Goal: Information Seeking & Learning: Learn about a topic

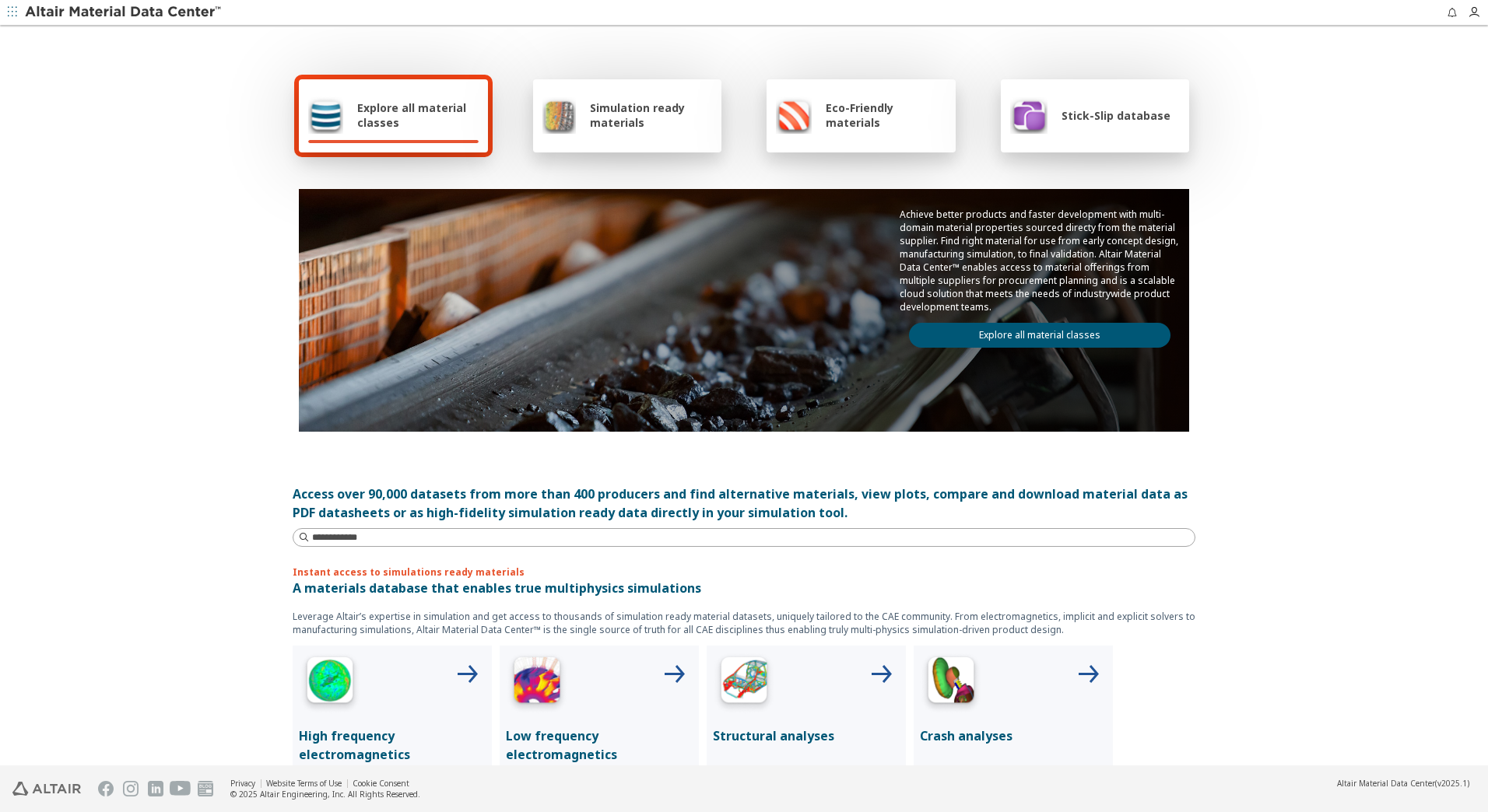
click at [1022, 336] on link "Explore all material classes" at bounding box center [1039, 335] width 262 height 25
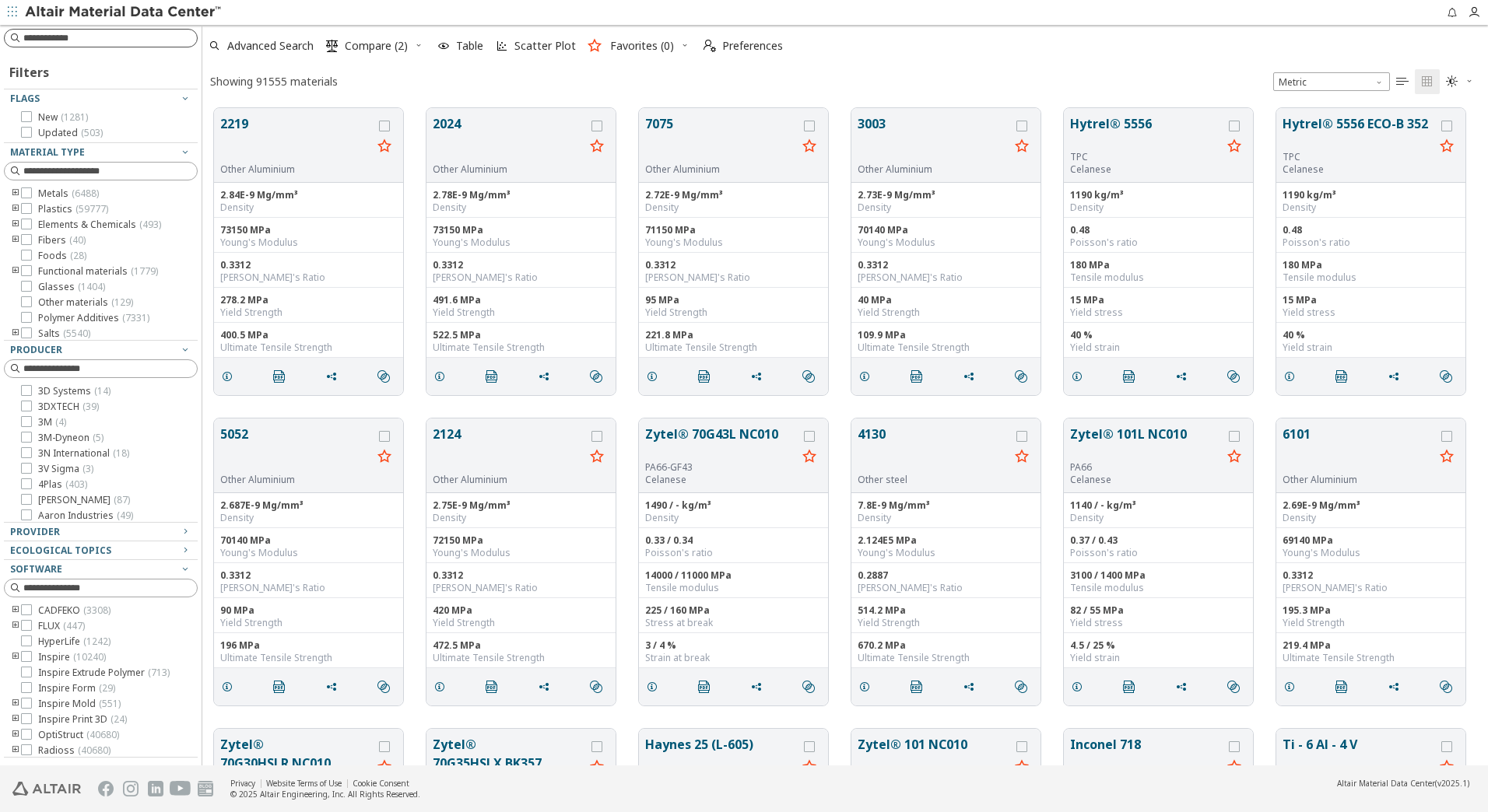
scroll to position [657, 1274]
click at [79, 41] on input at bounding box center [110, 38] width 173 height 16
type input "******"
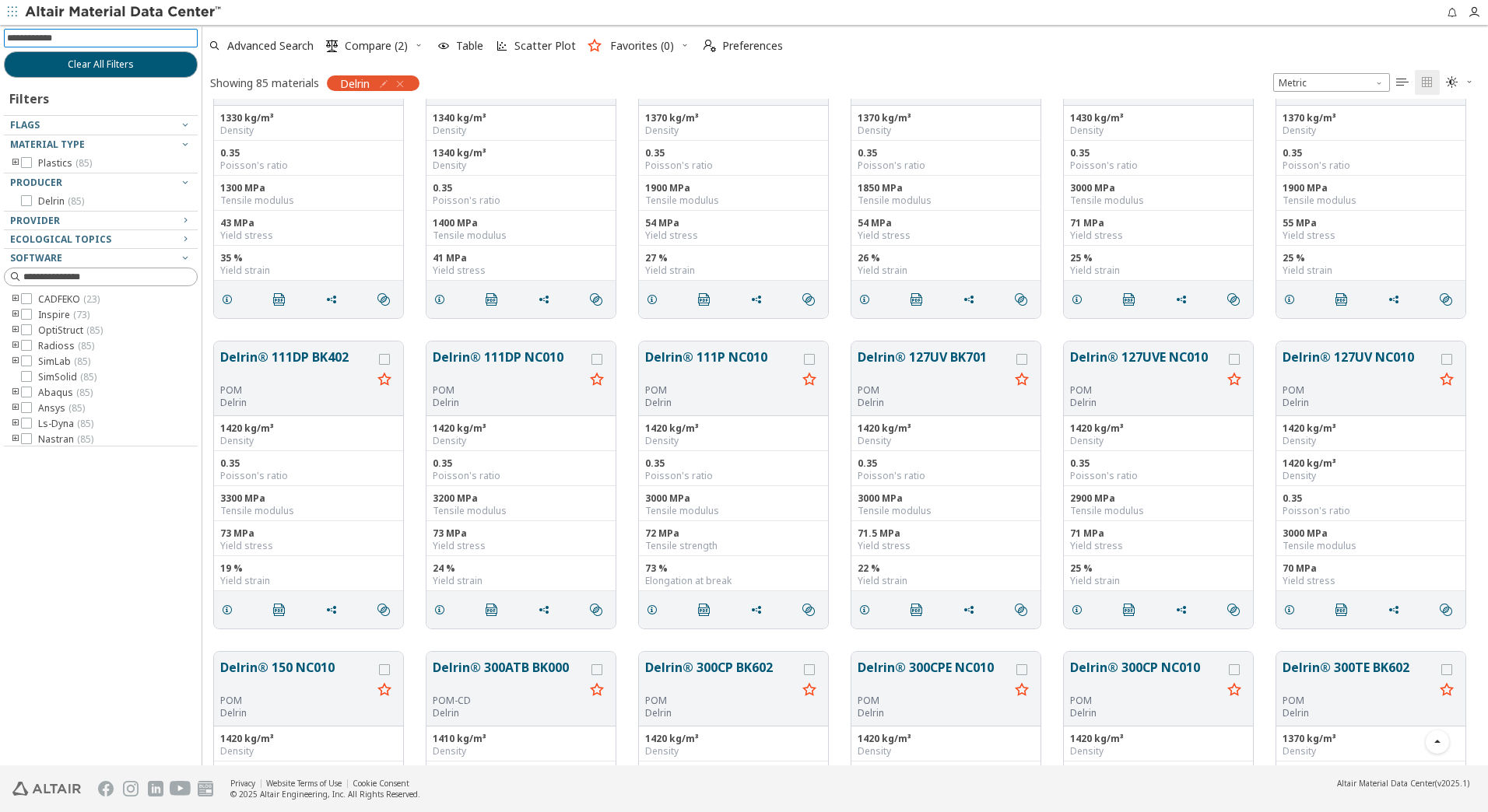
scroll to position [885, 0]
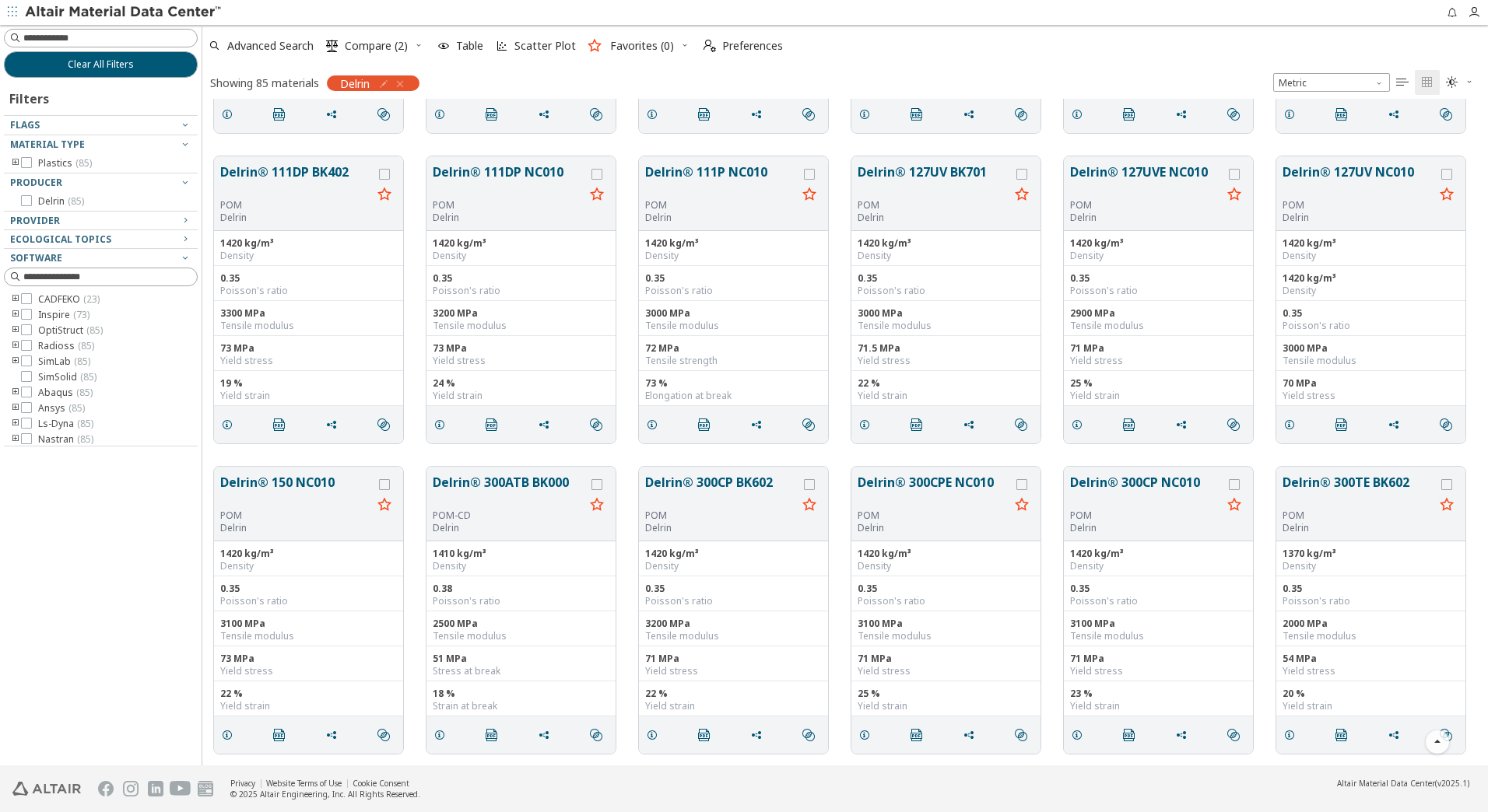
click at [12, 161] on icon "toogle group" at bounding box center [16, 164] width 11 height 13
click at [40, 175] on icon "toogle group" at bounding box center [39, 179] width 11 height 13
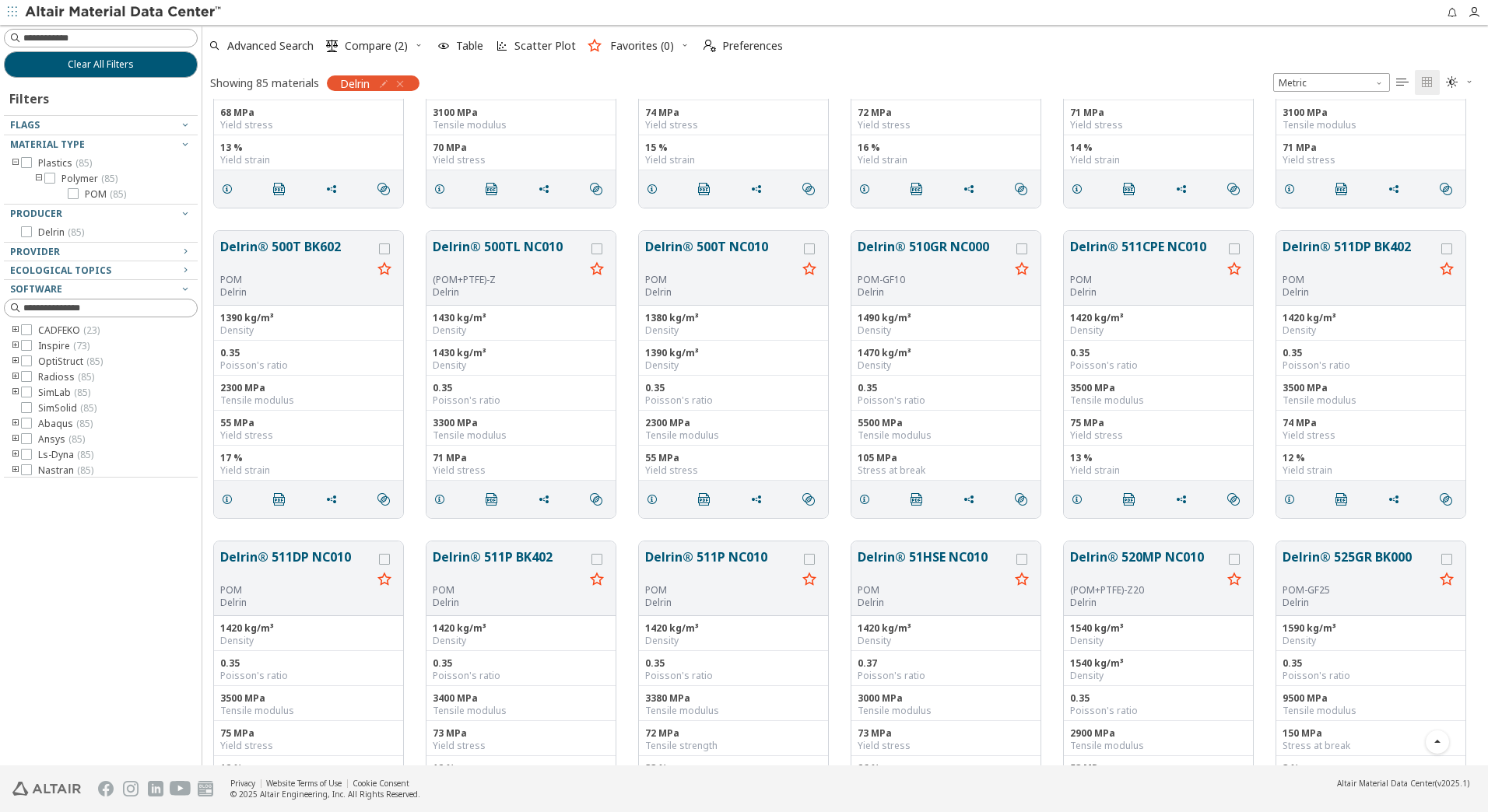
scroll to position [2130, 0]
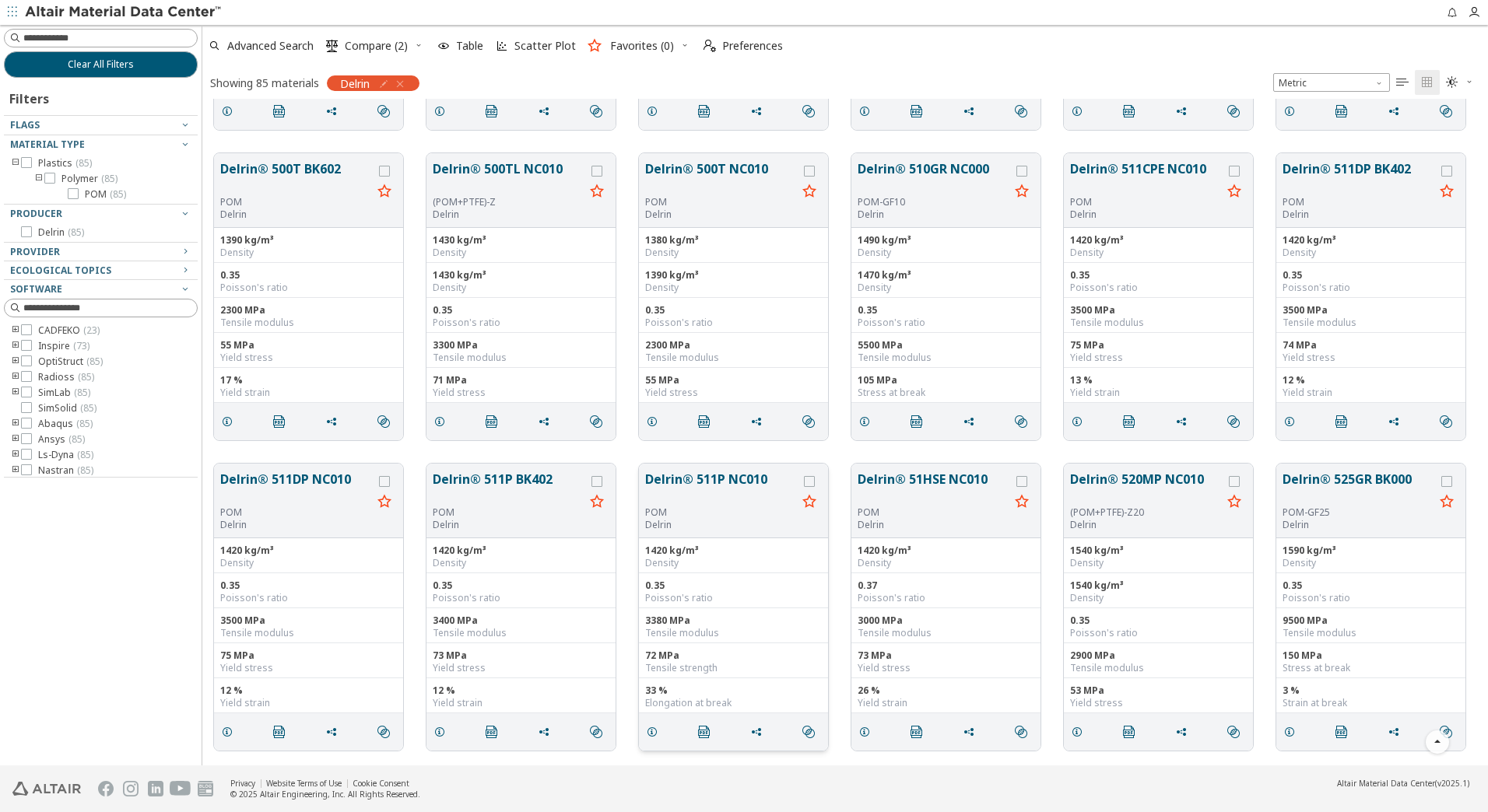
click at [736, 480] on button "Delrin® 511P NC010" at bounding box center [721, 488] width 152 height 37
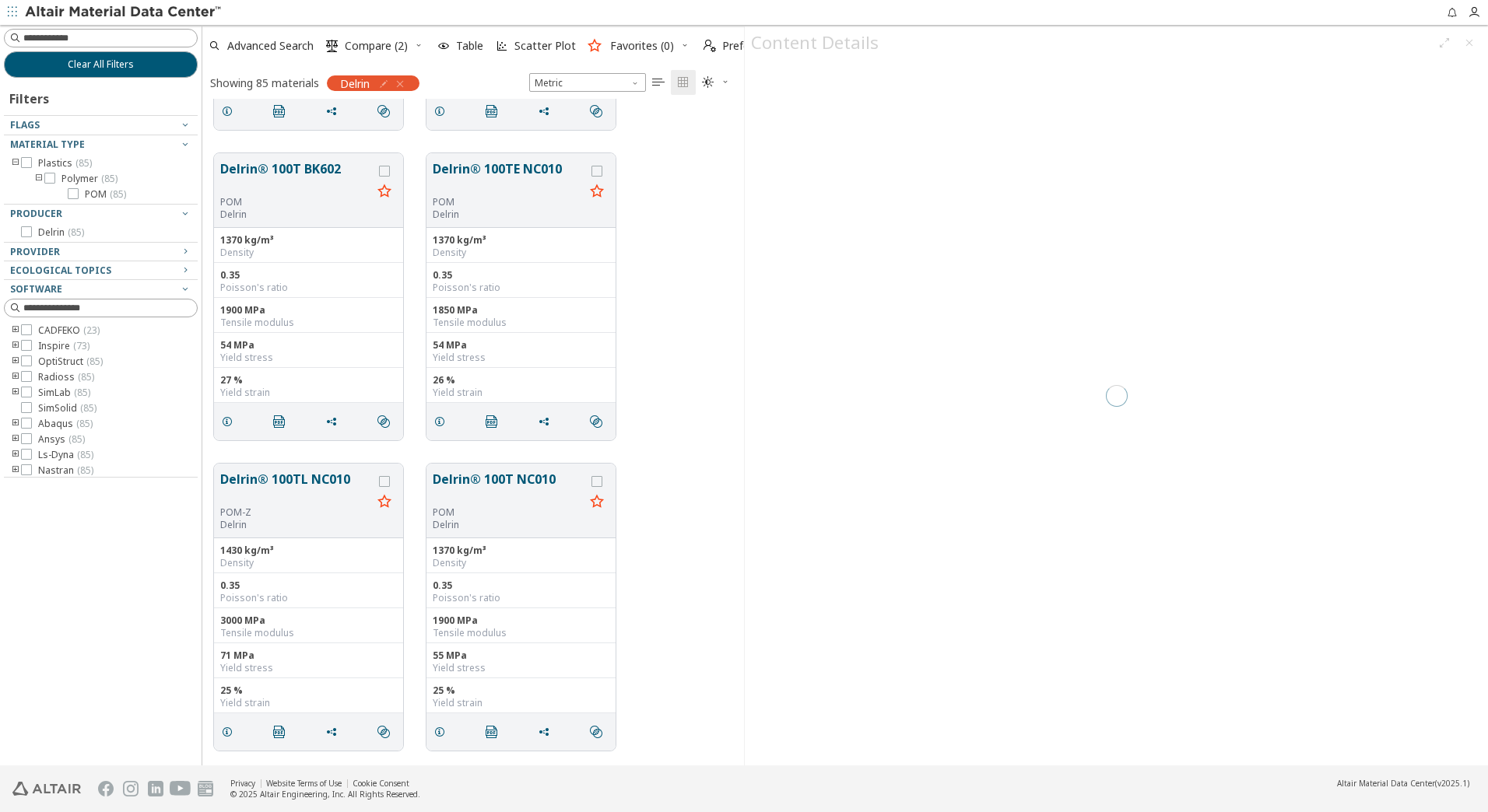
scroll to position [655, 530]
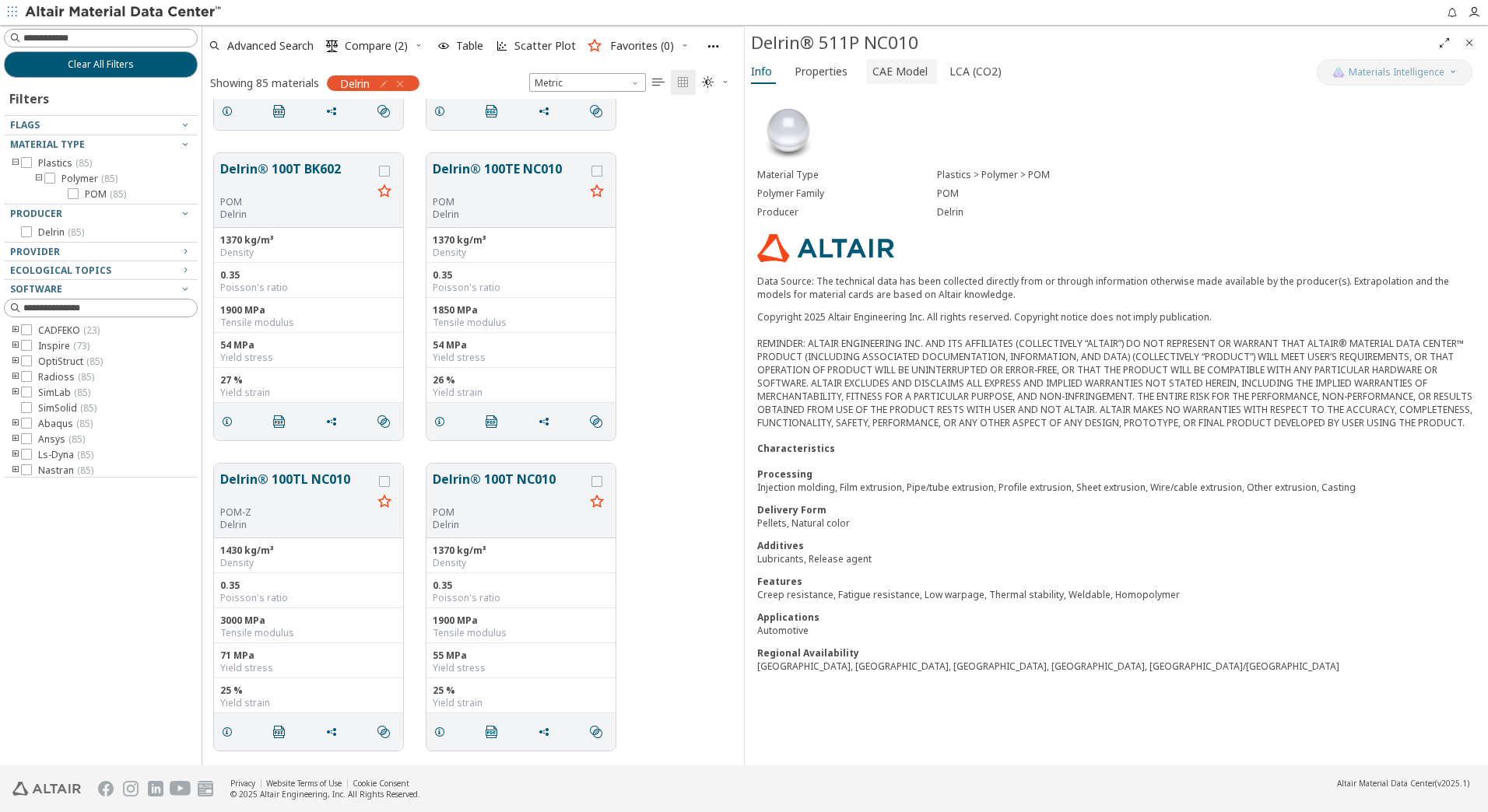
click at [907, 68] on span "CAE Model" at bounding box center [899, 71] width 55 height 25
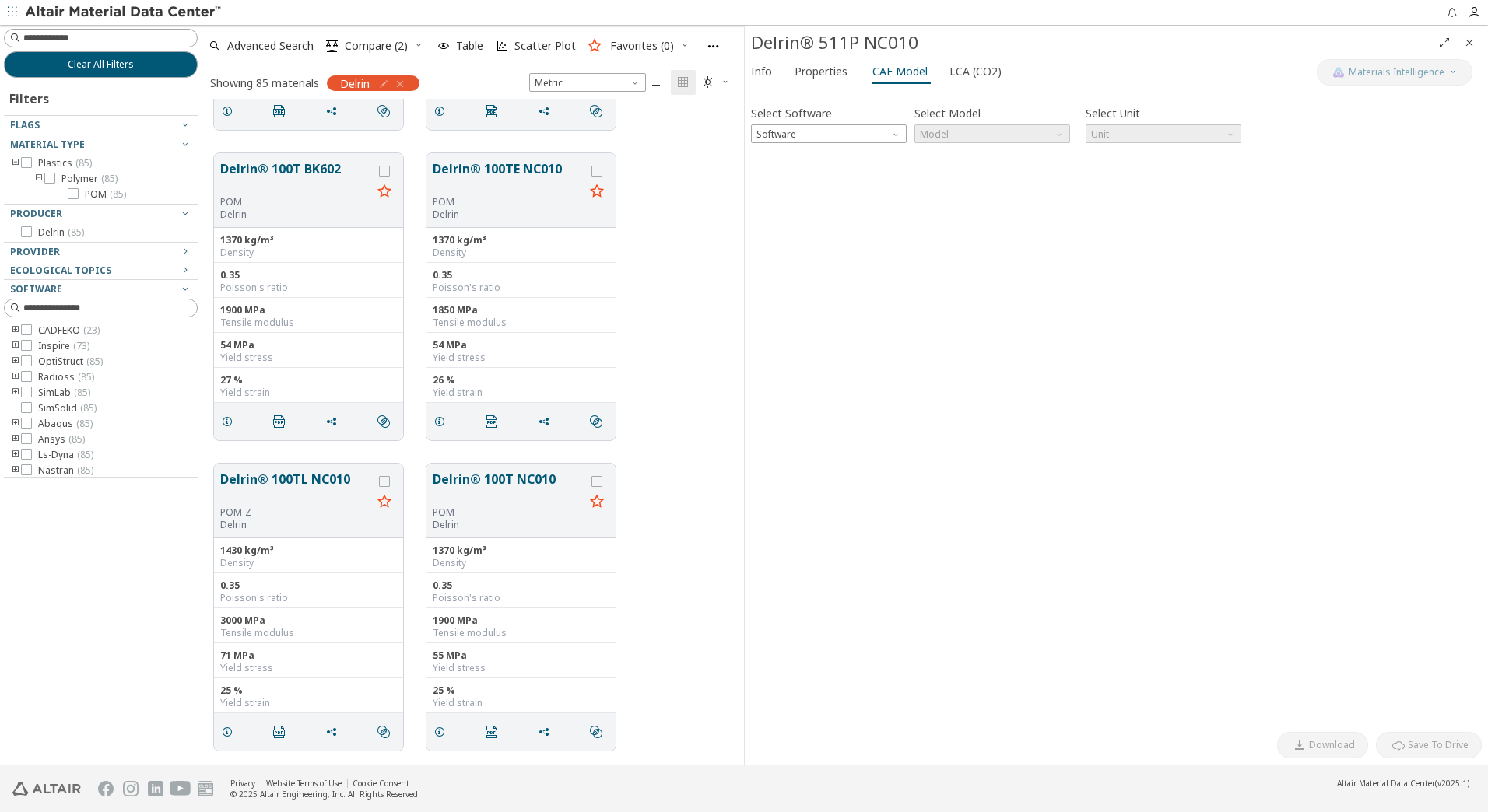
click at [836, 144] on div "Select Software Software Select Model Model Select Unit Unit Invalid data. Plea…" at bounding box center [1116, 409] width 730 height 630
click at [834, 138] on span "Software" at bounding box center [829, 133] width 156 height 18
click at [791, 230] on span "Abaqus" at bounding box center [776, 228] width 35 height 13
click at [997, 131] on span "Model" at bounding box center [992, 133] width 156 height 18
click at [986, 157] on span "Elastic" at bounding box center [992, 153] width 143 height 11
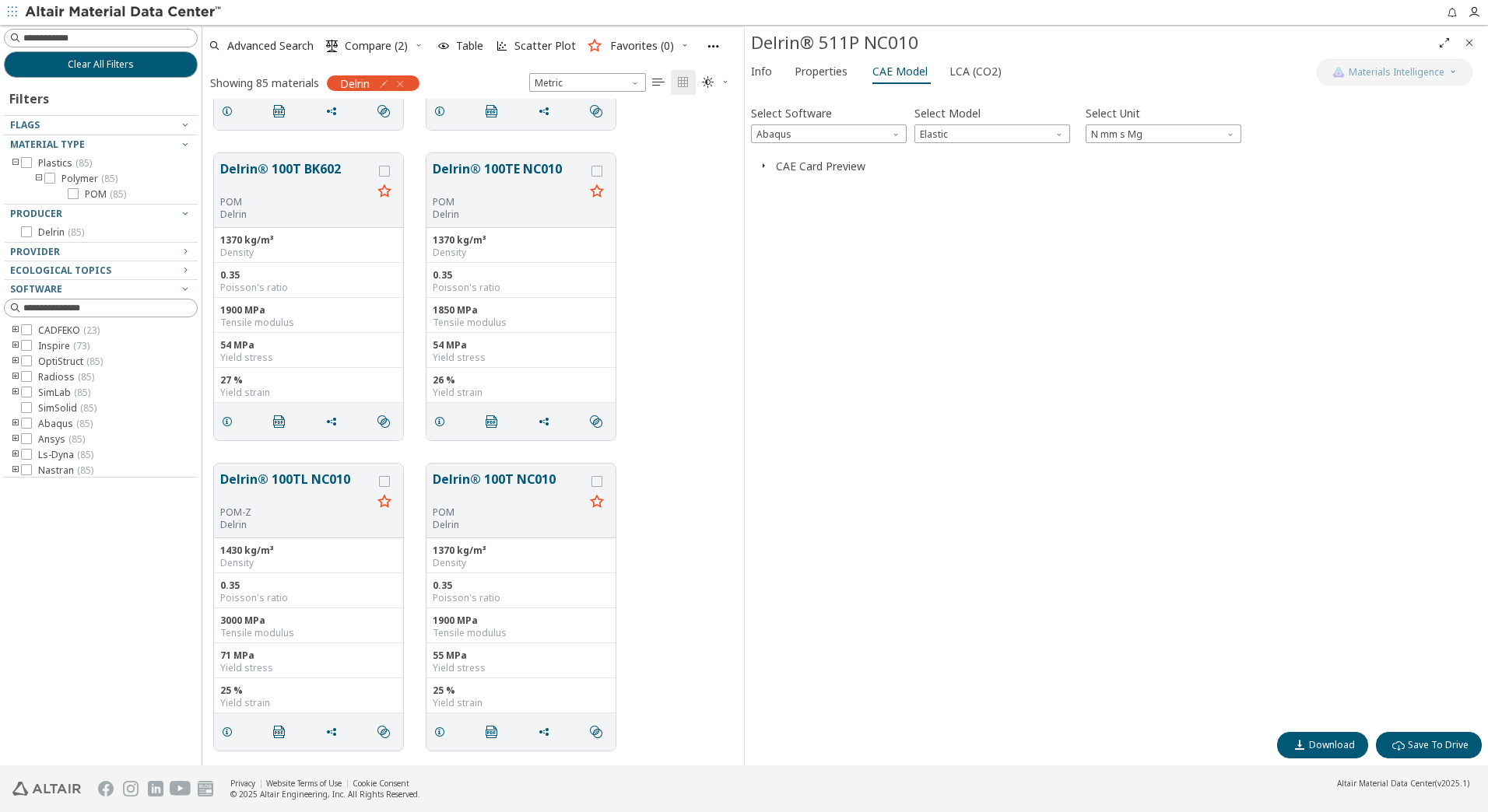
click at [761, 164] on icon "button" at bounding box center [764, 165] width 13 height 13
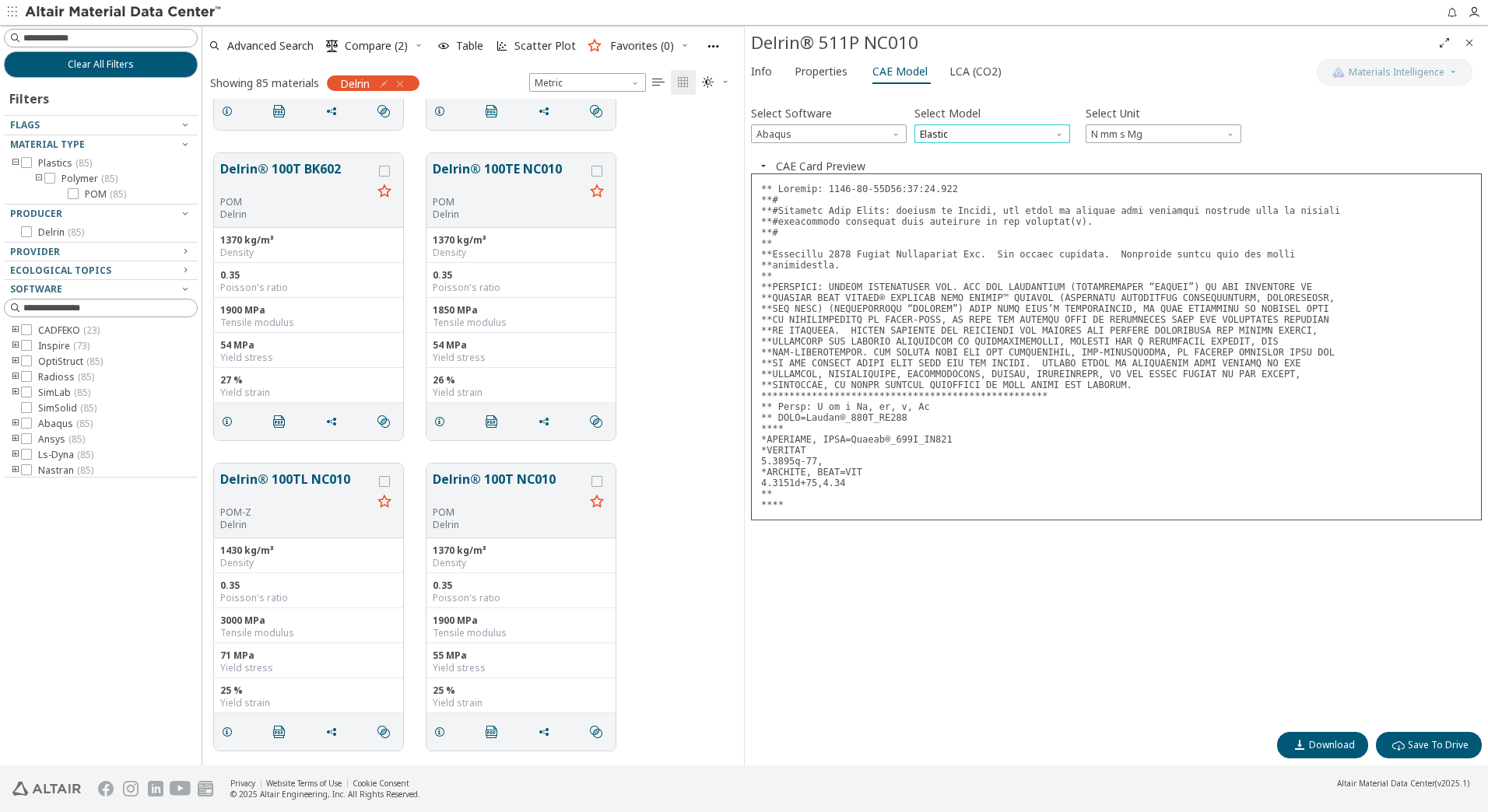
click at [1007, 132] on span "Elastic" at bounding box center [992, 133] width 156 height 18
click at [937, 157] on span "Elastic" at bounding box center [935, 153] width 28 height 13
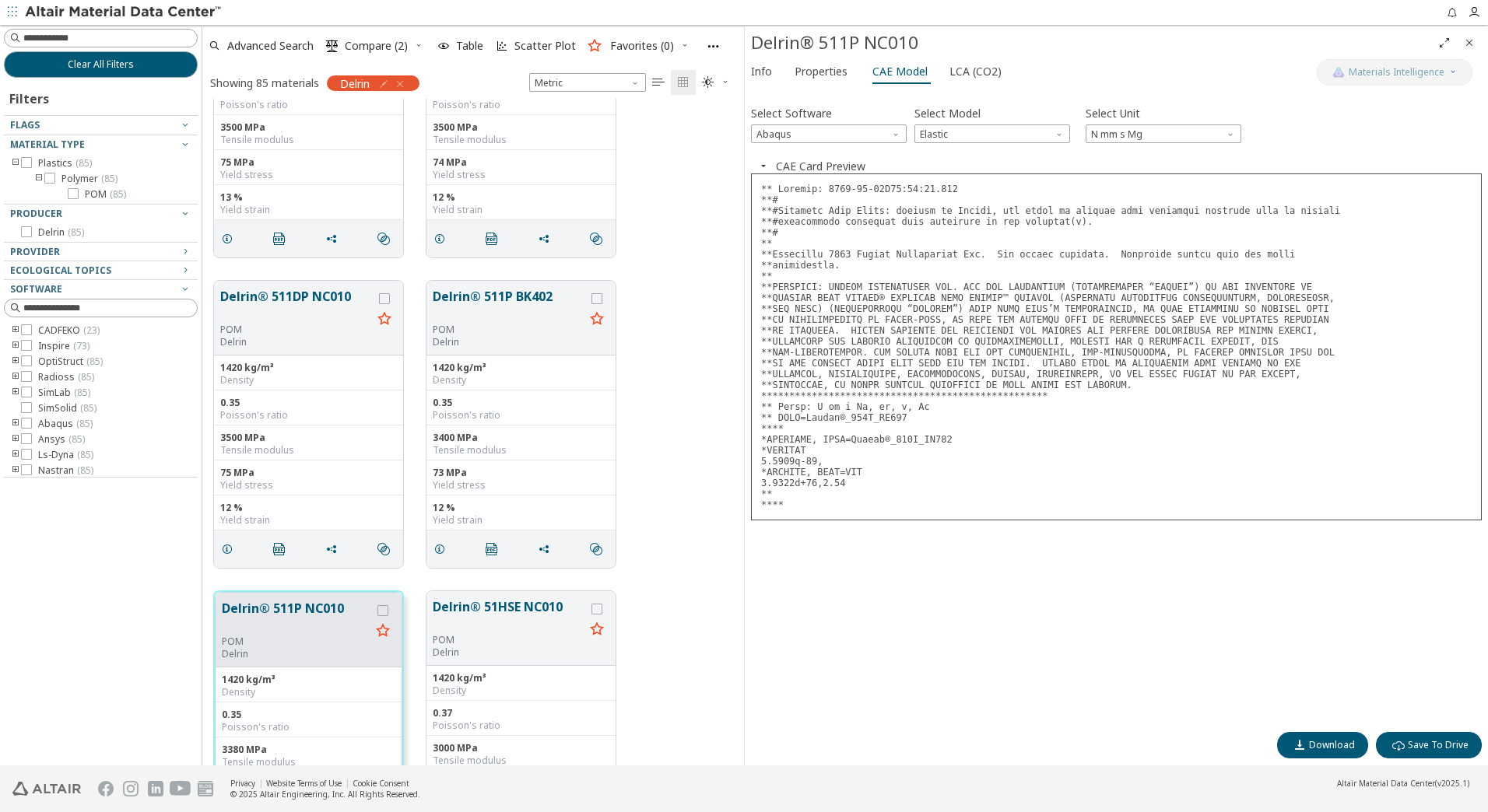
scroll to position [7442, 0]
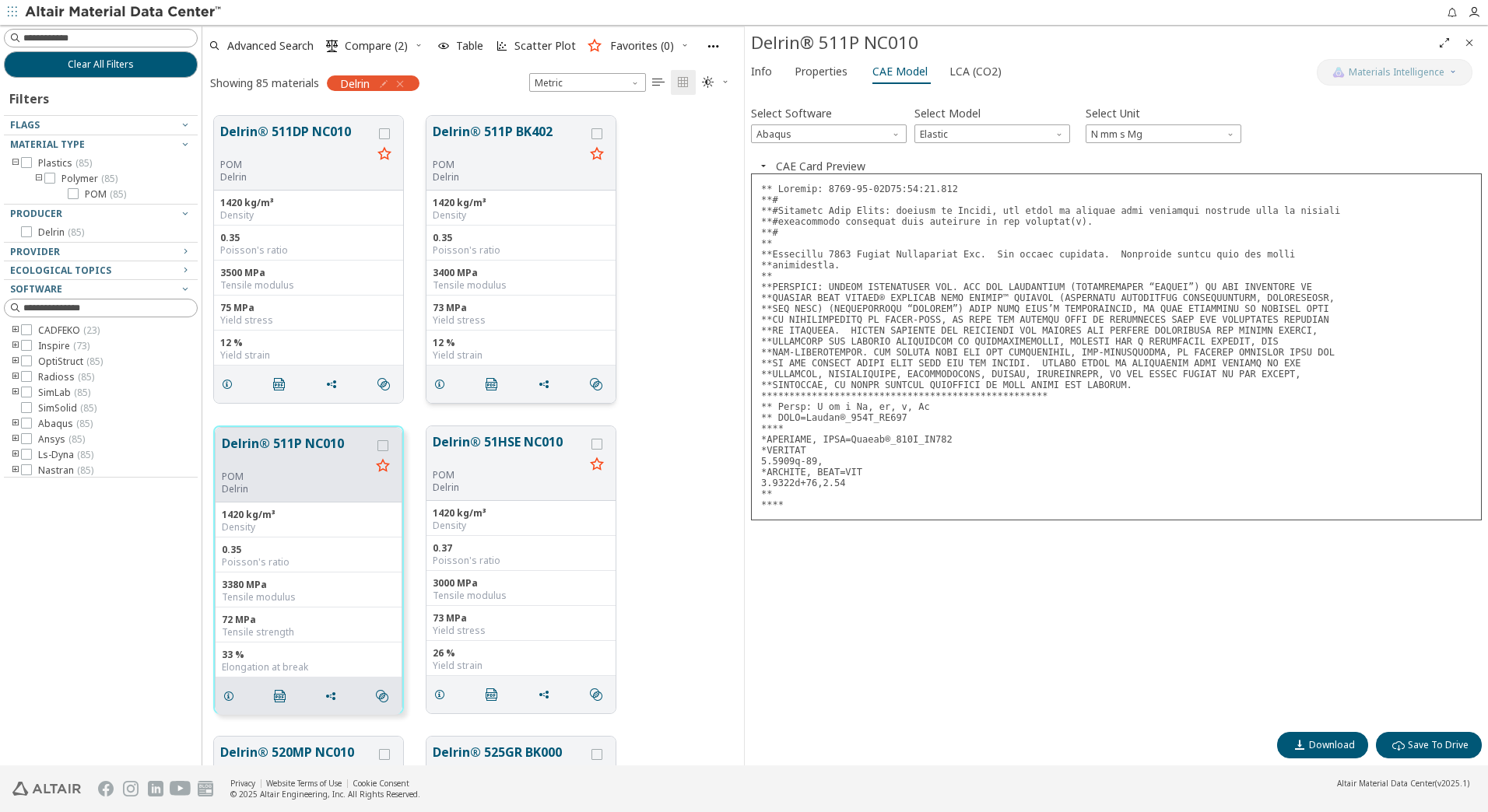
click at [530, 128] on button "Delrin® 511P BK402" at bounding box center [508, 141] width 152 height 37
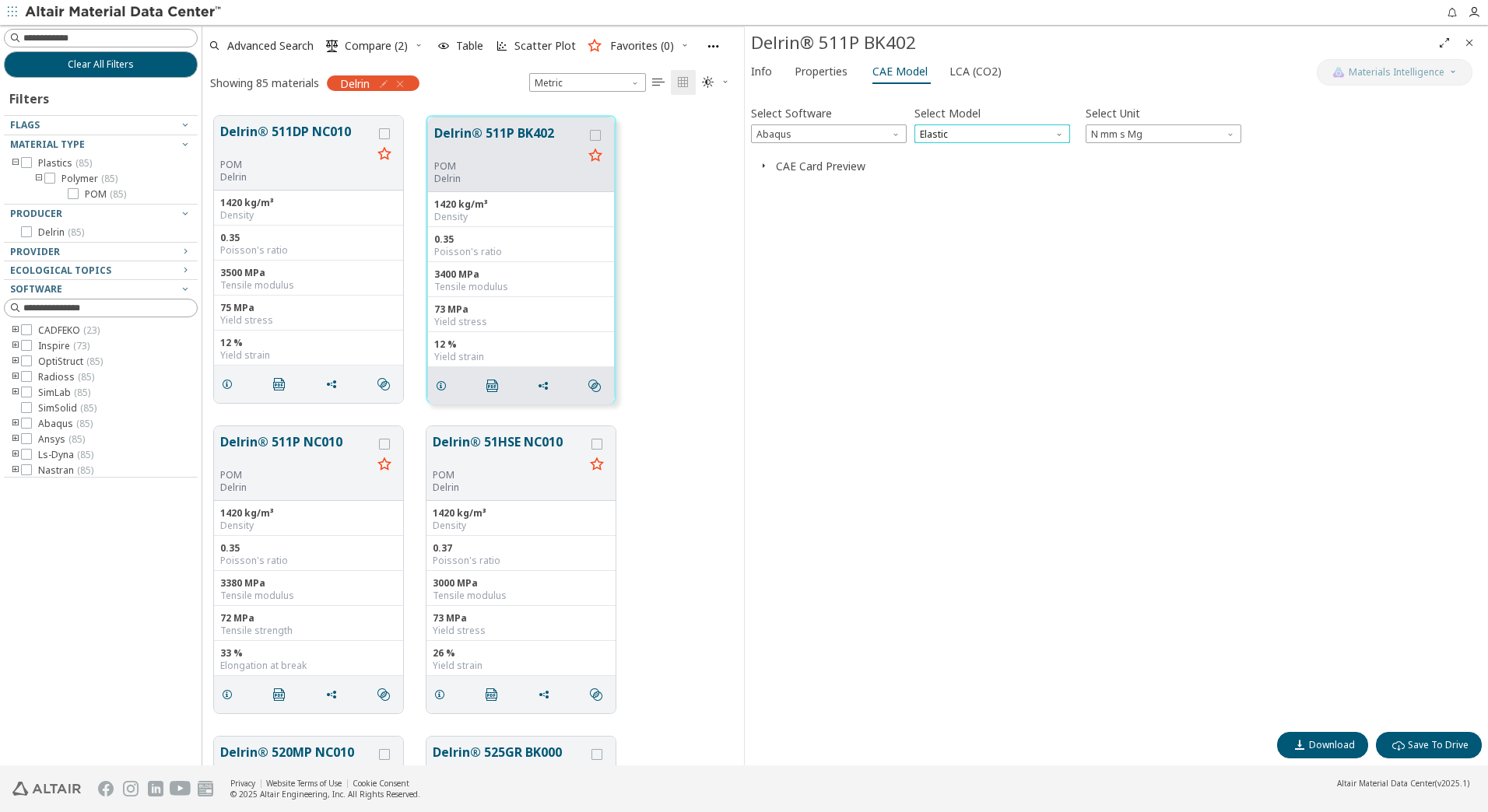
click at [984, 134] on span "Elastic" at bounding box center [992, 133] width 156 height 18
click at [983, 168] on span "Expansion" at bounding box center [992, 172] width 143 height 11
click at [980, 139] on span "Expansion" at bounding box center [992, 133] width 156 height 18
click at [976, 154] on span "Elastic" at bounding box center [992, 153] width 143 height 11
click at [765, 163] on icon "button" at bounding box center [764, 165] width 13 height 13
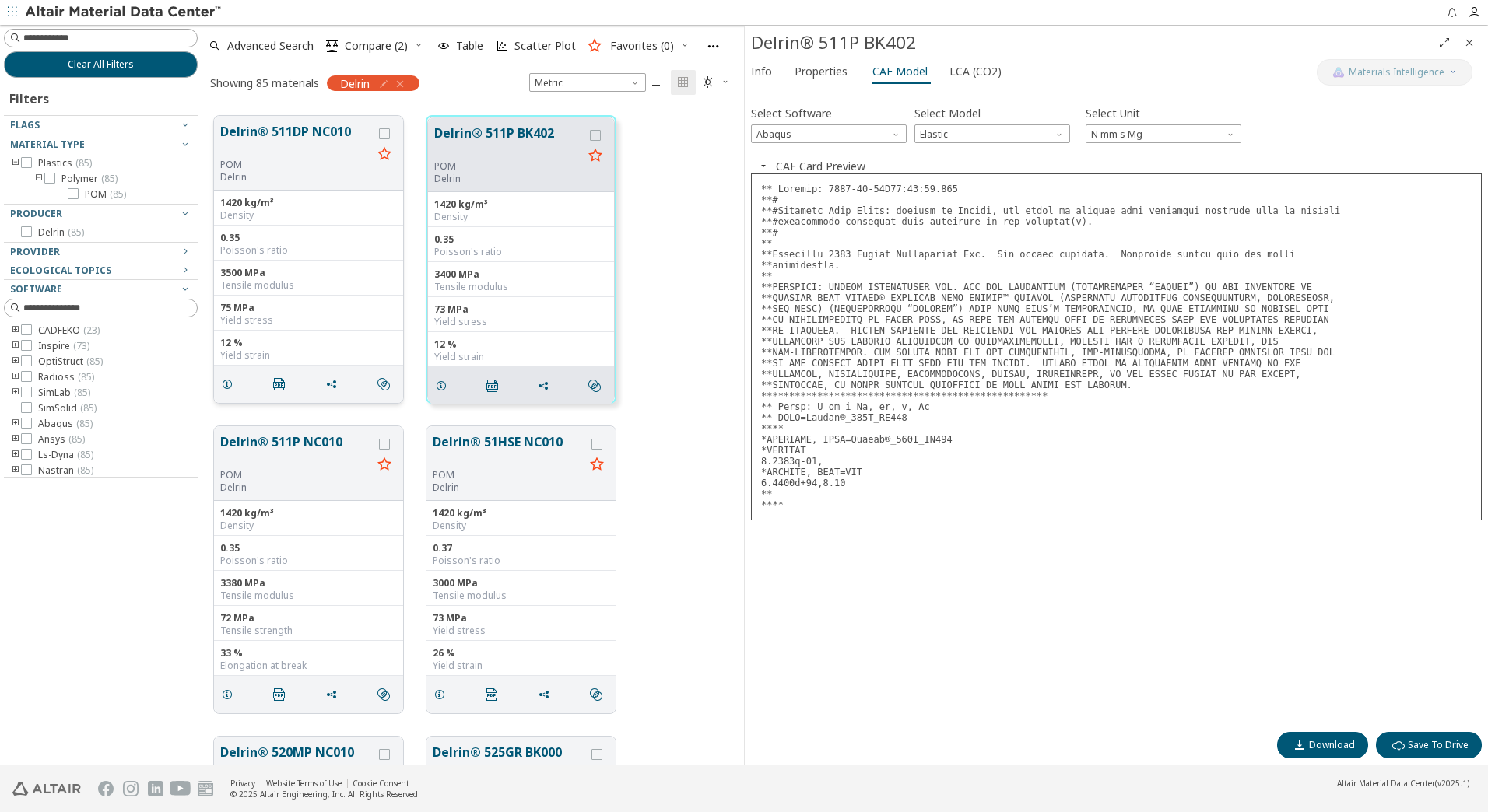
click at [327, 130] on button "Delrin® 511DP NC010" at bounding box center [296, 141] width 152 height 37
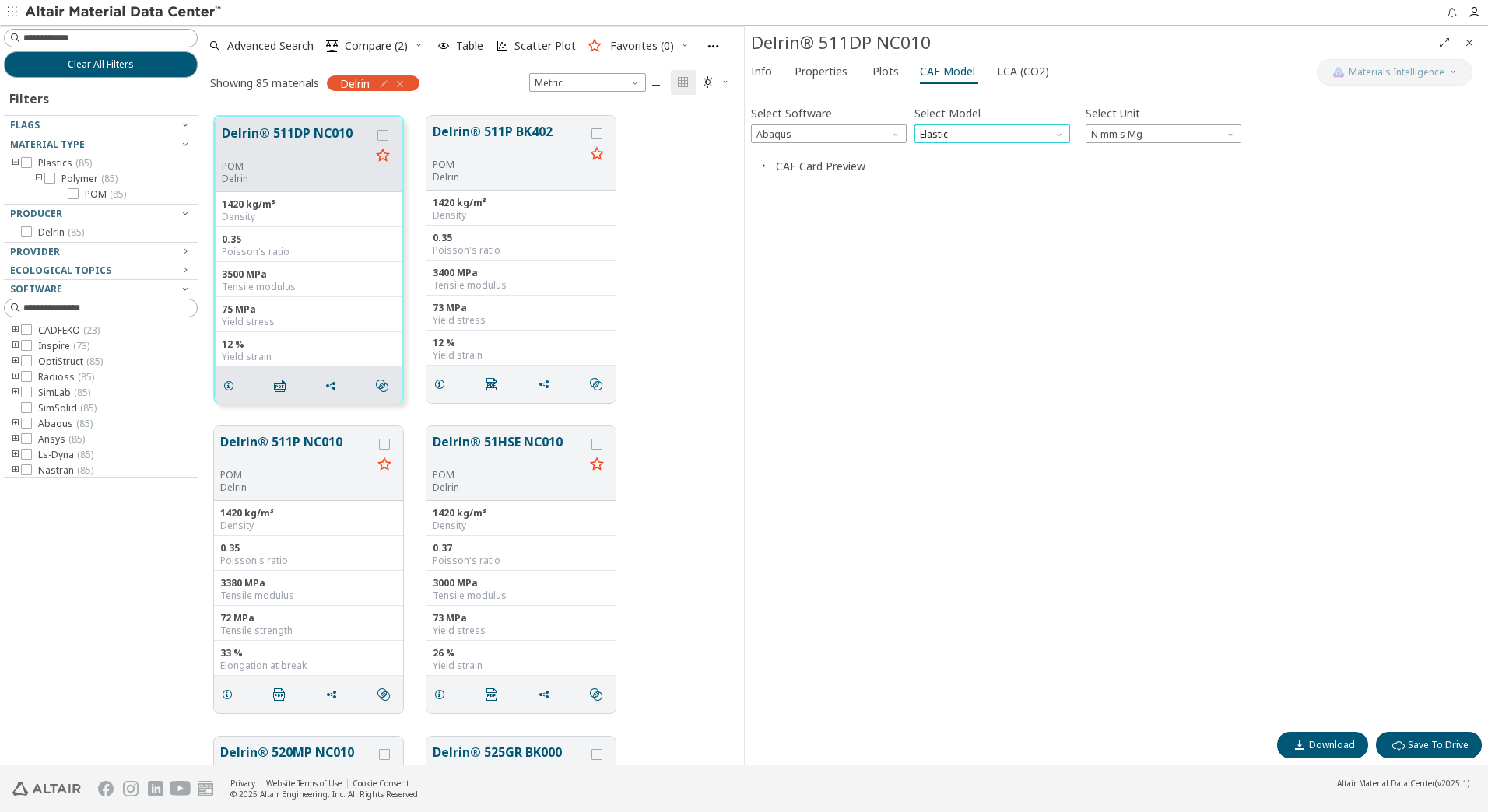
click at [944, 135] on span "Elastic" at bounding box center [992, 133] width 156 height 18
click at [965, 189] on span "Plastic" at bounding box center [992, 191] width 143 height 11
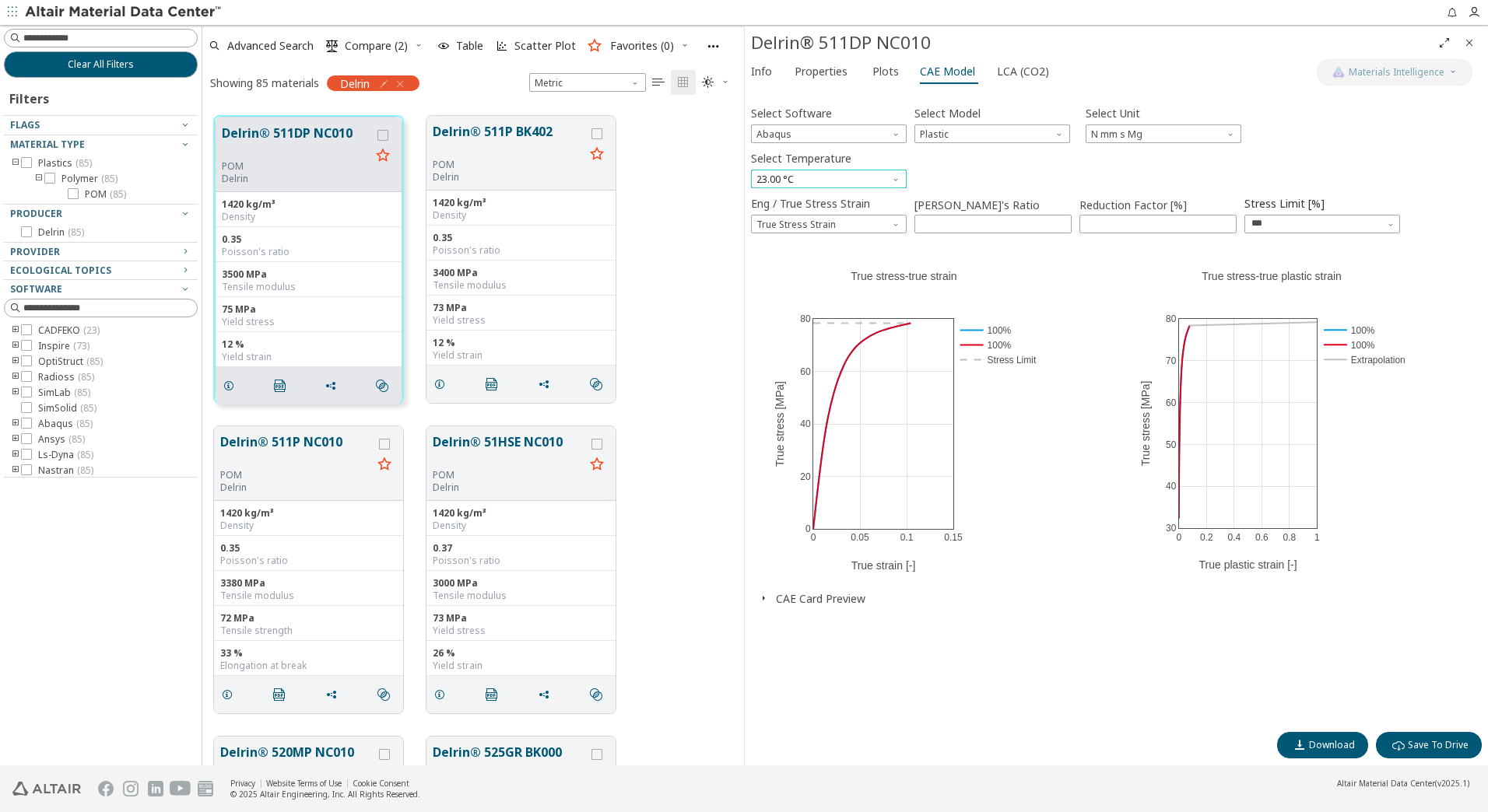
click at [839, 174] on span "23.00 °C" at bounding box center [829, 178] width 156 height 18
